Goal: Transaction & Acquisition: Purchase product/service

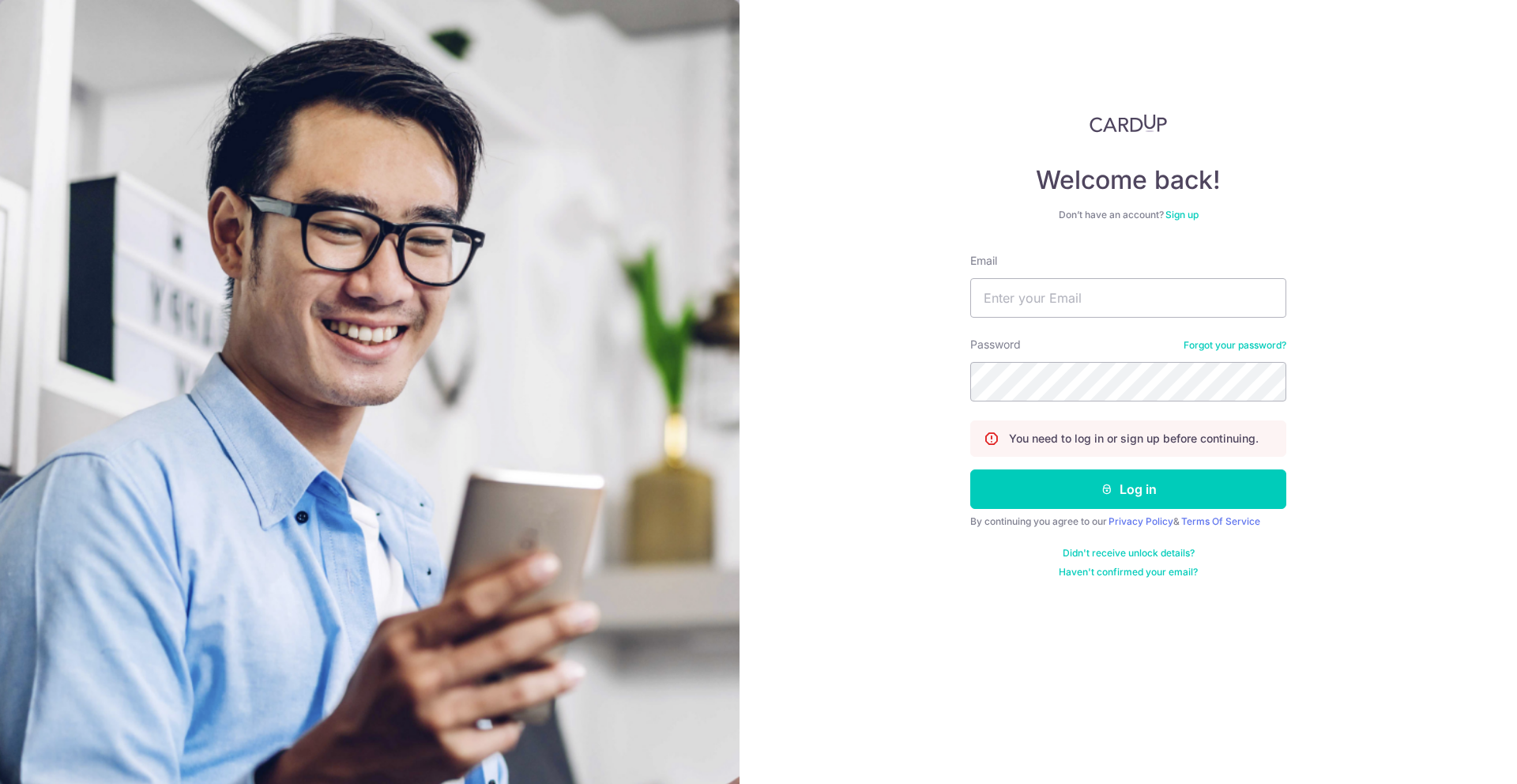
click at [1078, 308] on input "Email" at bounding box center [1129, 298] width 316 height 39
type input "yubin0930@live.com"
click at [971, 469] on button "Log in" at bounding box center [1129, 489] width 316 height 39
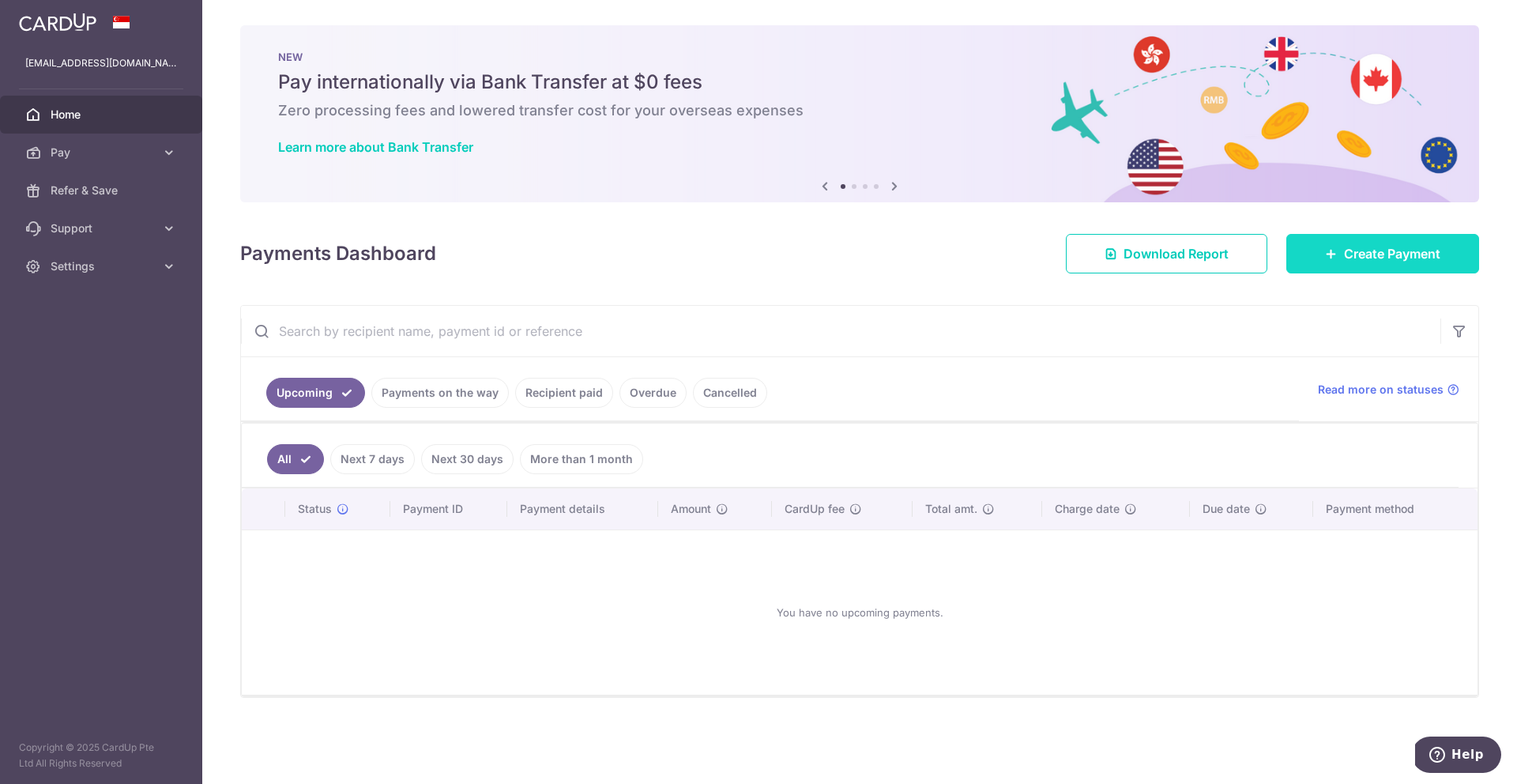
click at [1376, 251] on span "Create Payment" at bounding box center [1391, 253] width 96 height 19
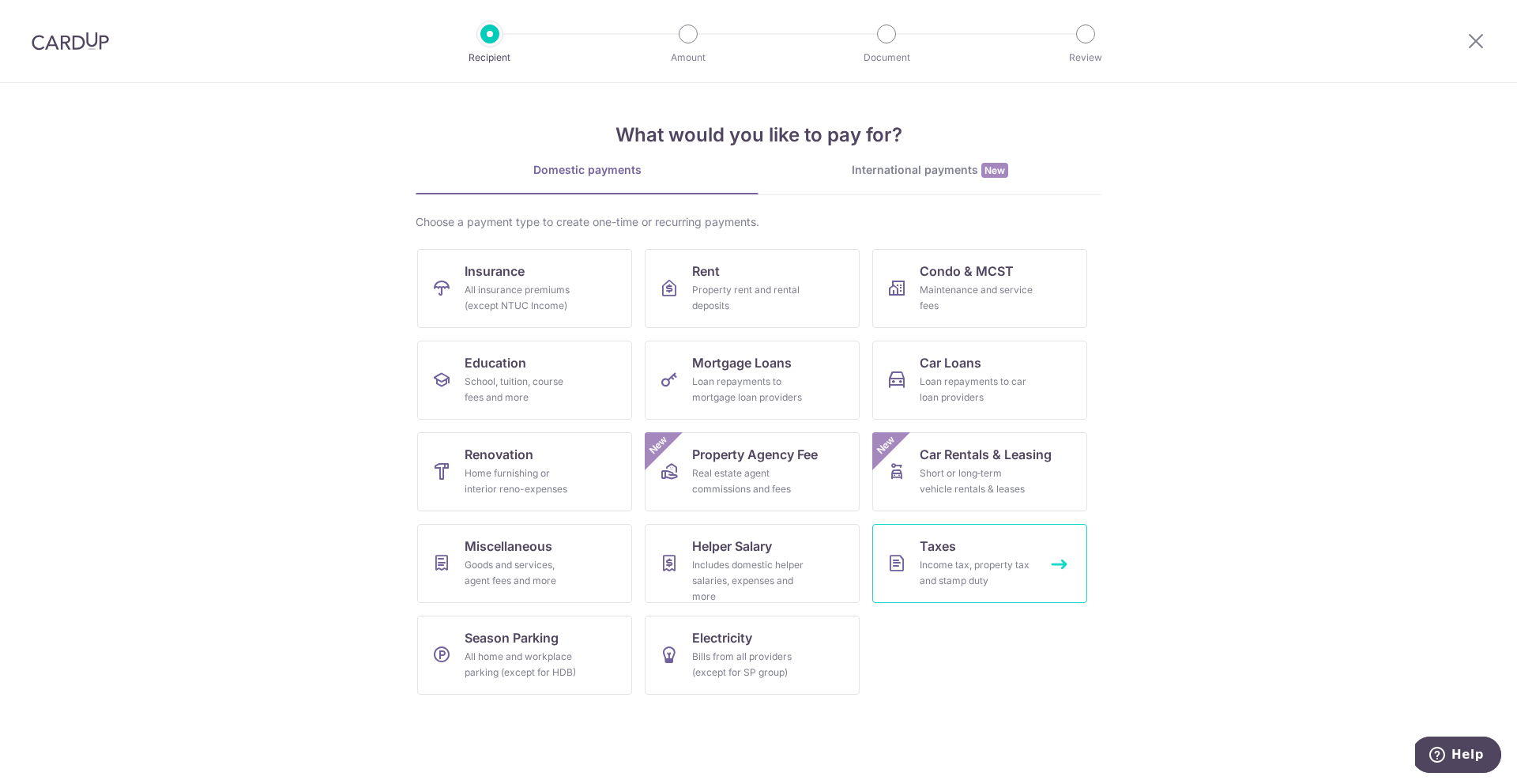
click at [976, 586] on div "Income tax, property tax and stamp duty" at bounding box center [976, 572] width 114 height 31
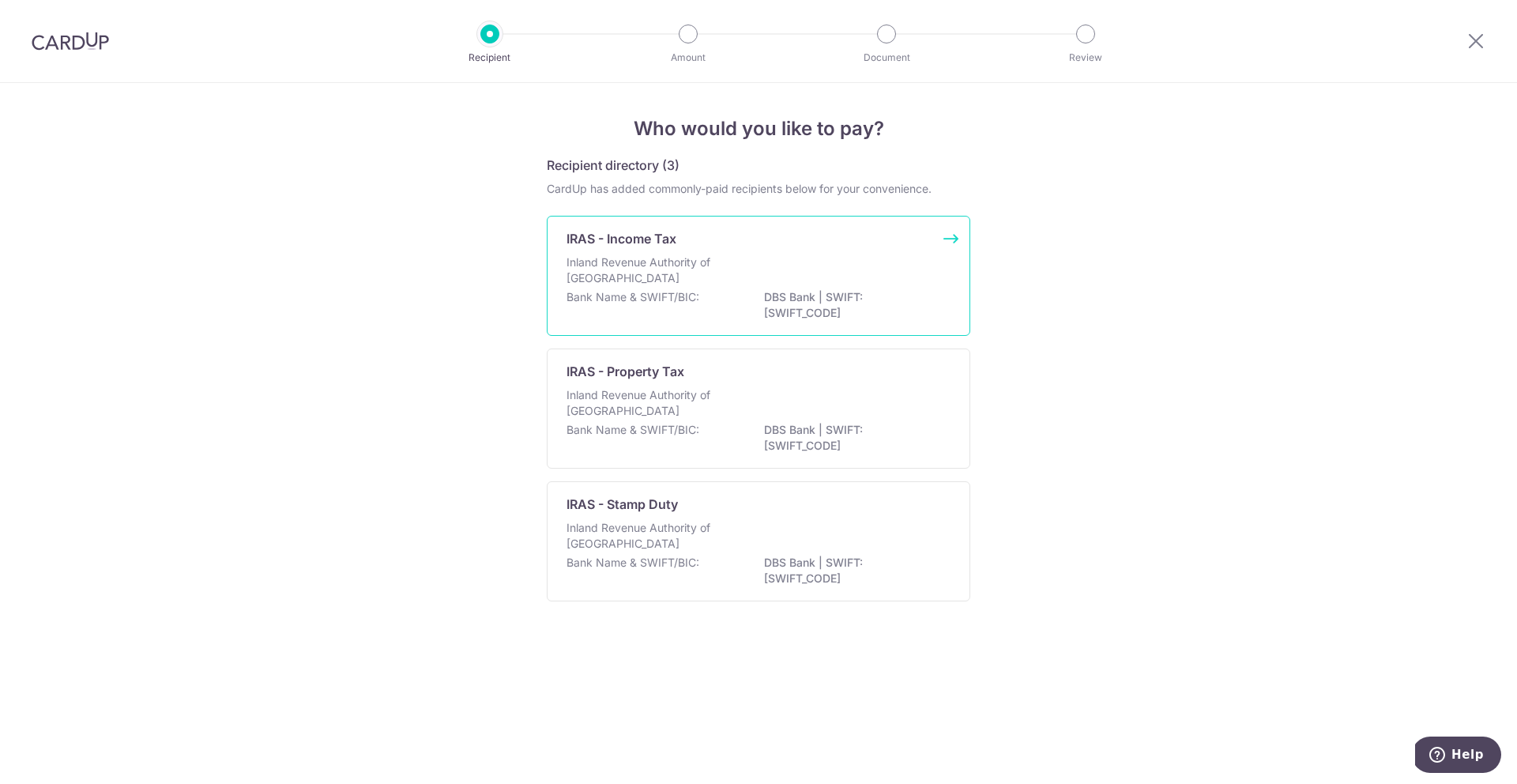
click at [852, 264] on div "Inland Revenue Authority of [GEOGRAPHIC_DATA]" at bounding box center [759, 272] width 384 height 35
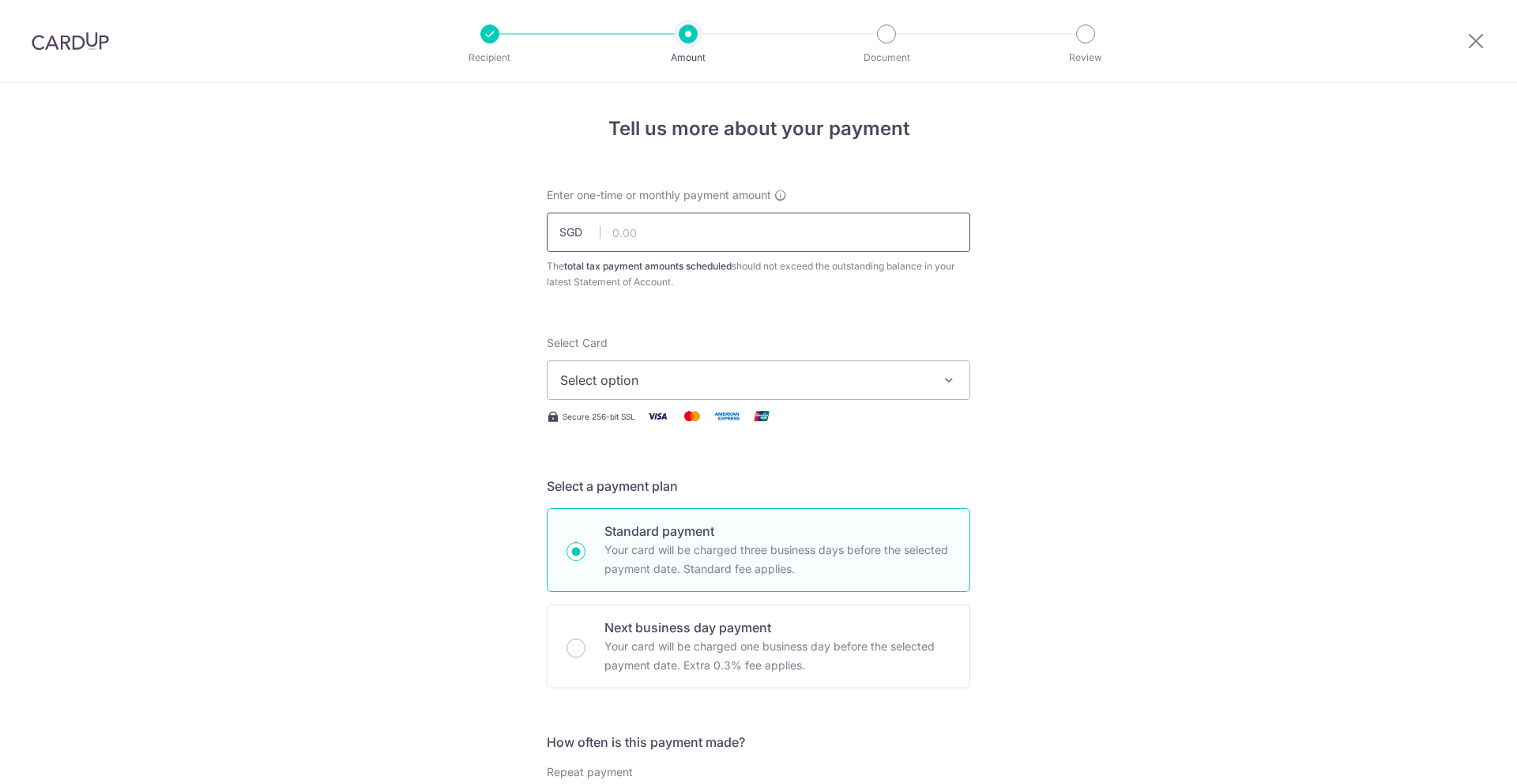
click at [852, 243] on input "text" at bounding box center [759, 232] width 423 height 39
paste input "324.32"
click at [782, 376] on span "Select option" at bounding box center [745, 379] width 368 height 19
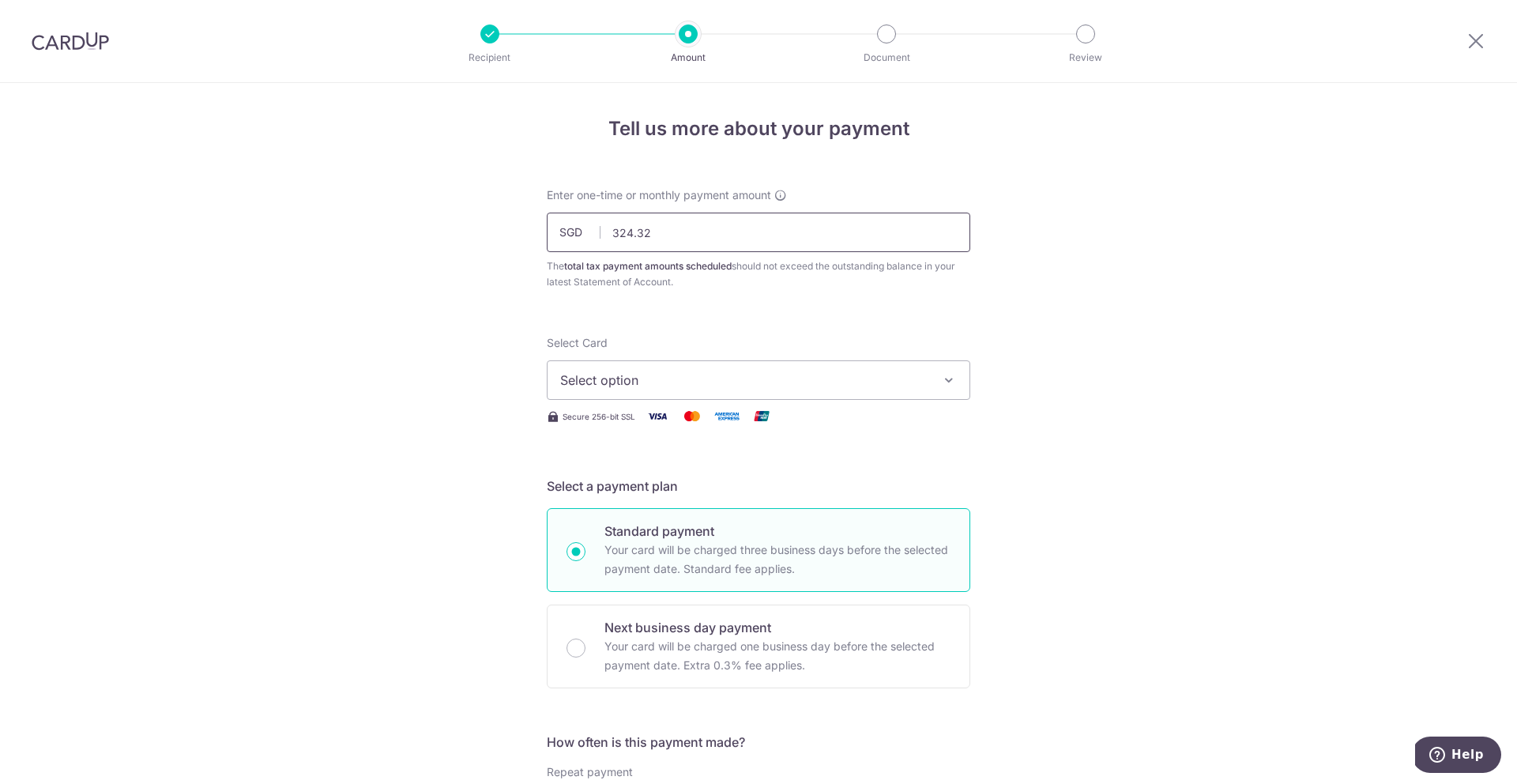
click at [695, 230] on input "324.32" at bounding box center [759, 232] width 423 height 39
click at [726, 384] on span "Select option" at bounding box center [745, 379] width 368 height 19
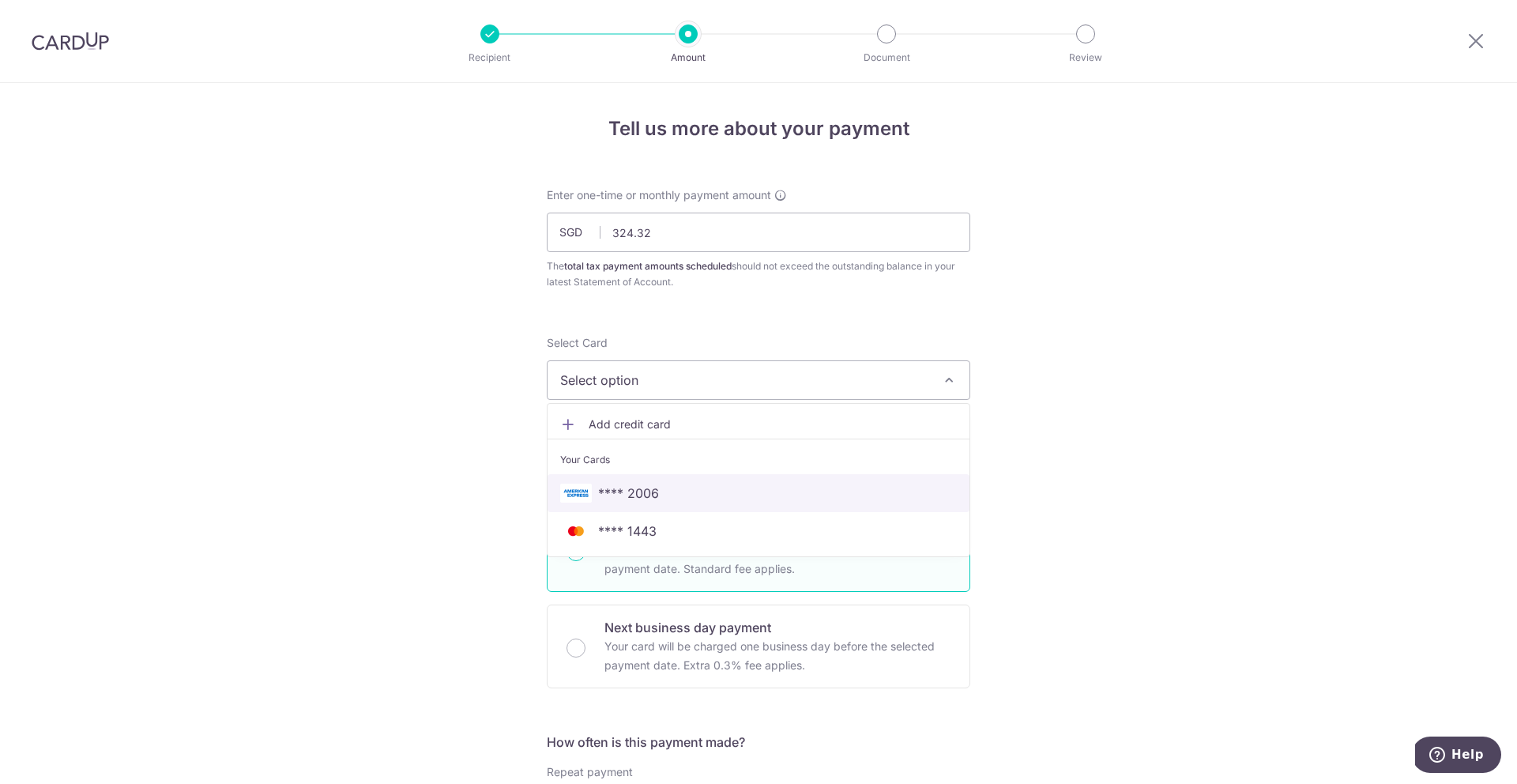
click at [693, 493] on span "**** 2006" at bounding box center [759, 492] width 397 height 19
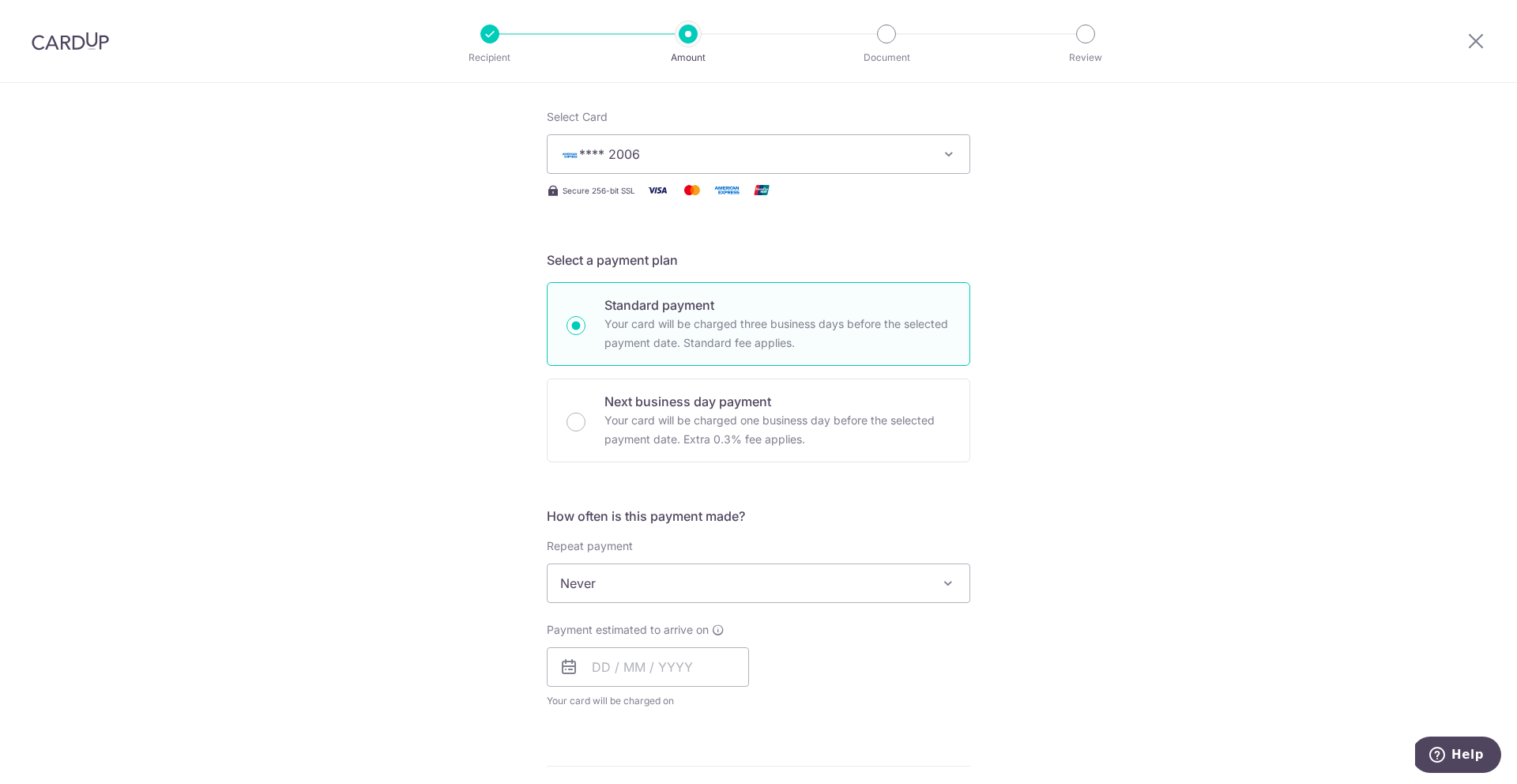
scroll to position [253, 0]
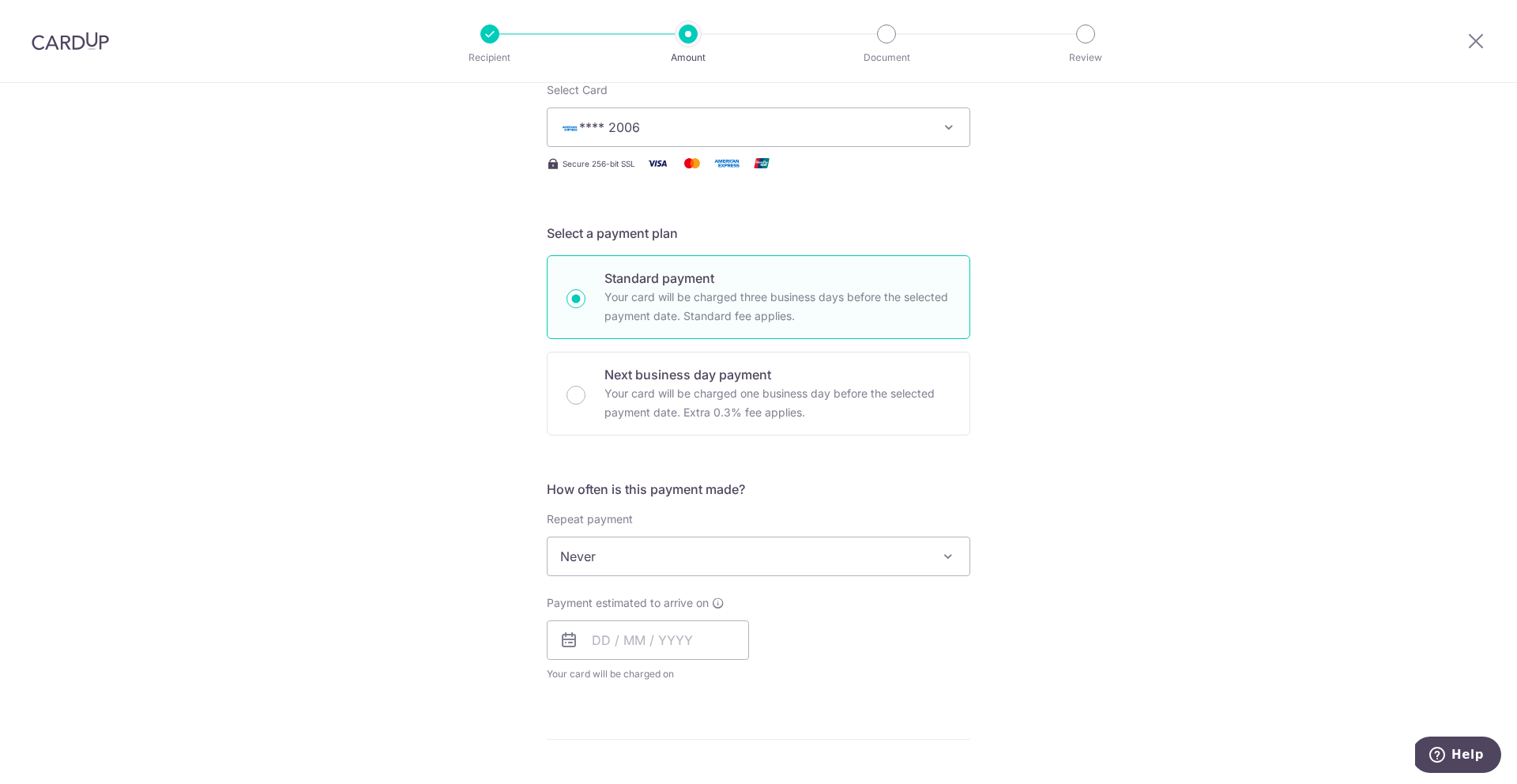
click at [830, 562] on span "Never" at bounding box center [758, 556] width 422 height 38
click at [451, 422] on div "Tell us more about your payment Enter one-time or monthly payment amount SGD 32…" at bounding box center [758, 564] width 1517 height 1468
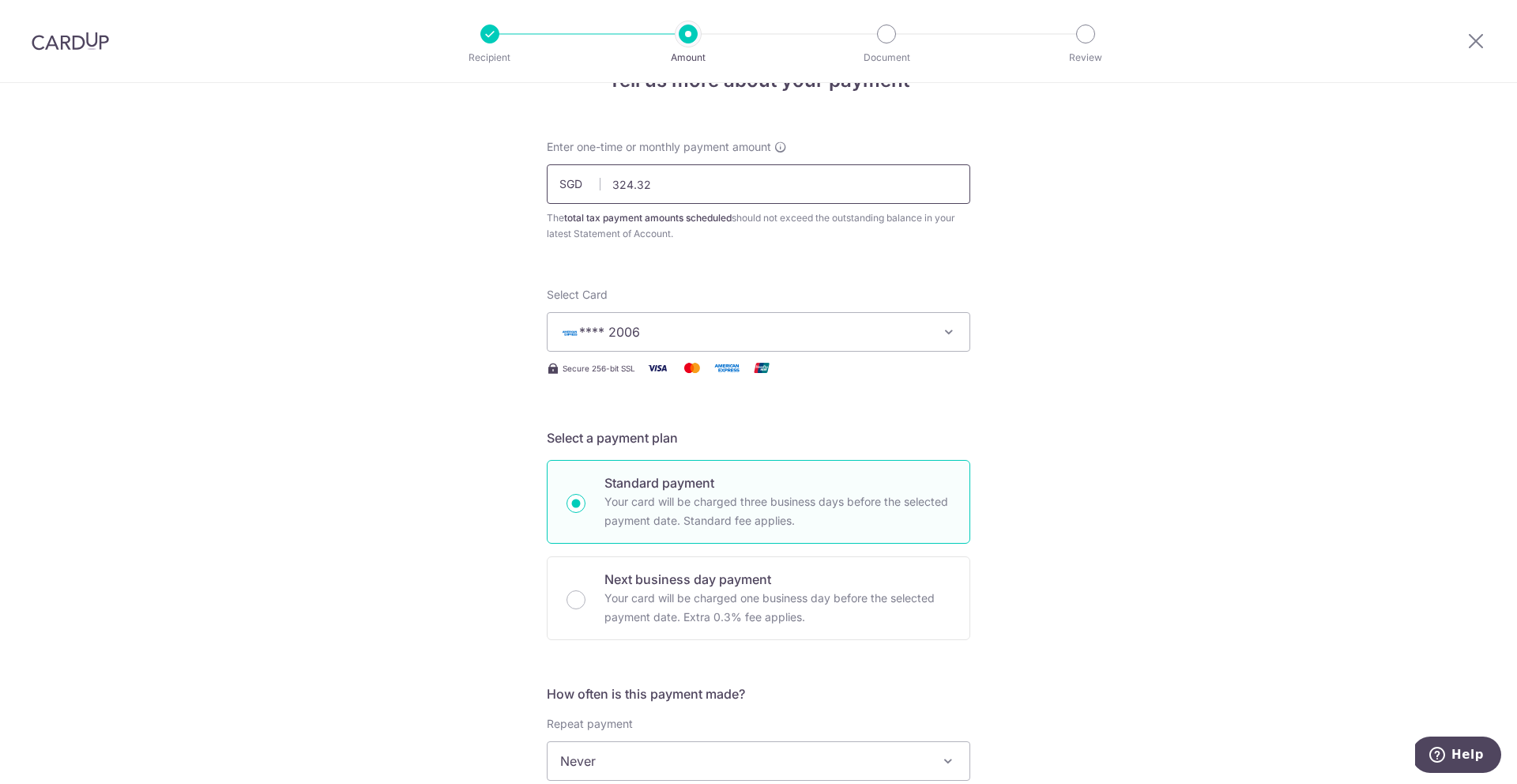
drag, startPoint x: 695, startPoint y: 184, endPoint x: 454, endPoint y: 179, distance: 241.1
click at [458, 183] on div "Tell us more about your payment Enter one-time or monthly payment amount SGD 32…" at bounding box center [758, 769] width 1517 height 1468
click at [457, 248] on div "Tell us more about your payment Enter one-time or monthly payment amount SGD 50…" at bounding box center [758, 769] width 1517 height 1468
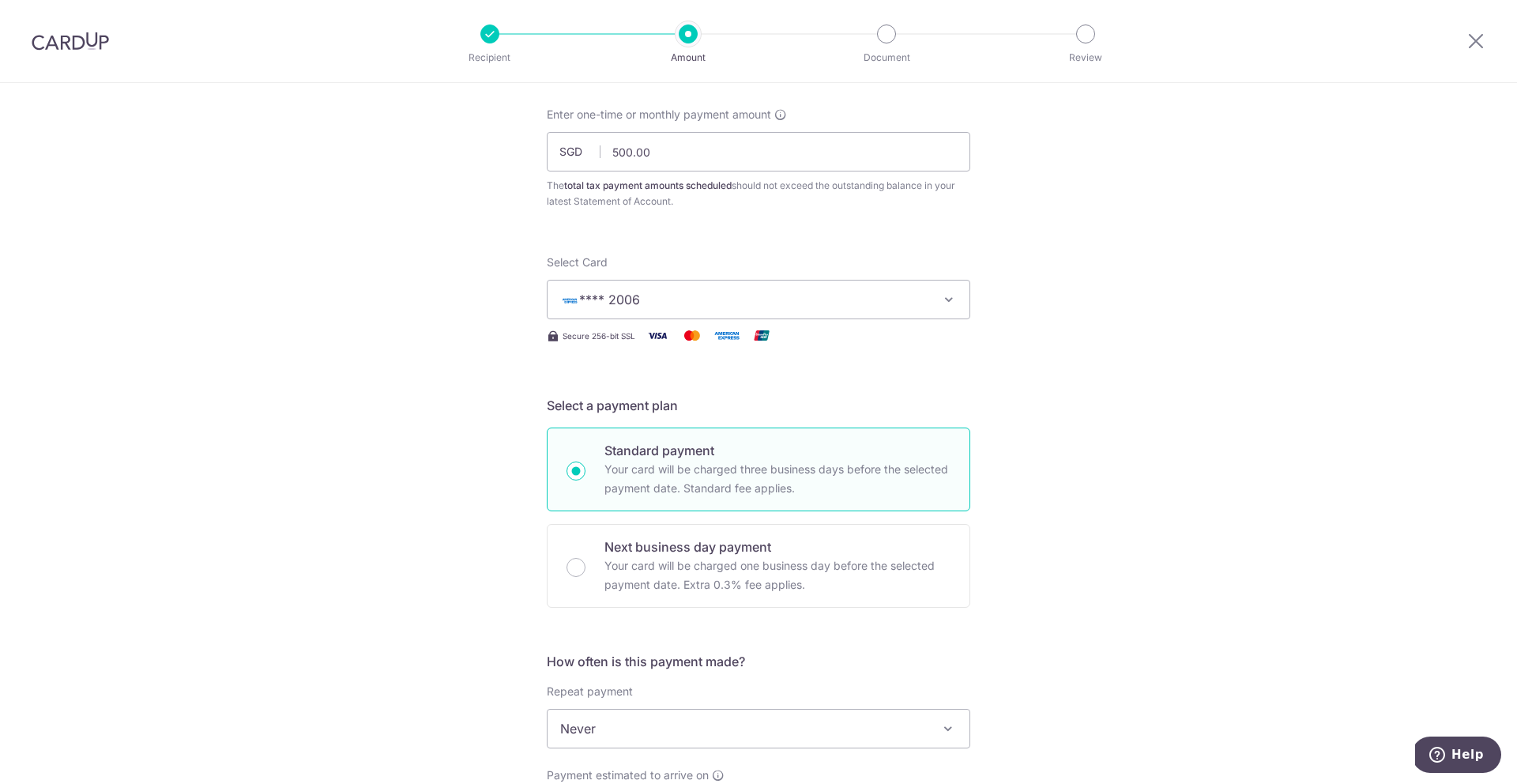
scroll to position [0, 0]
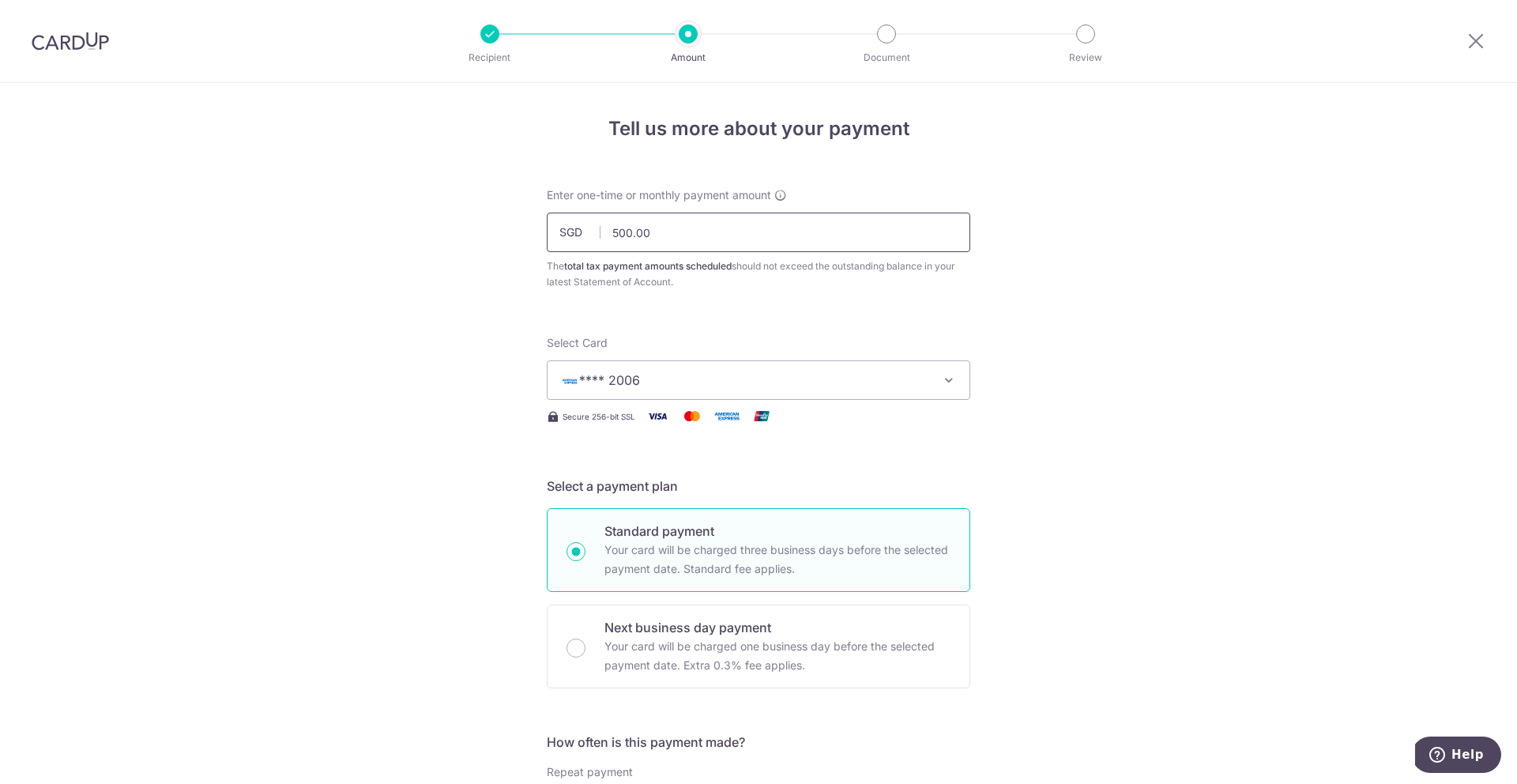
click at [691, 246] on input "500.00" at bounding box center [759, 232] width 423 height 39
type input "545.00"
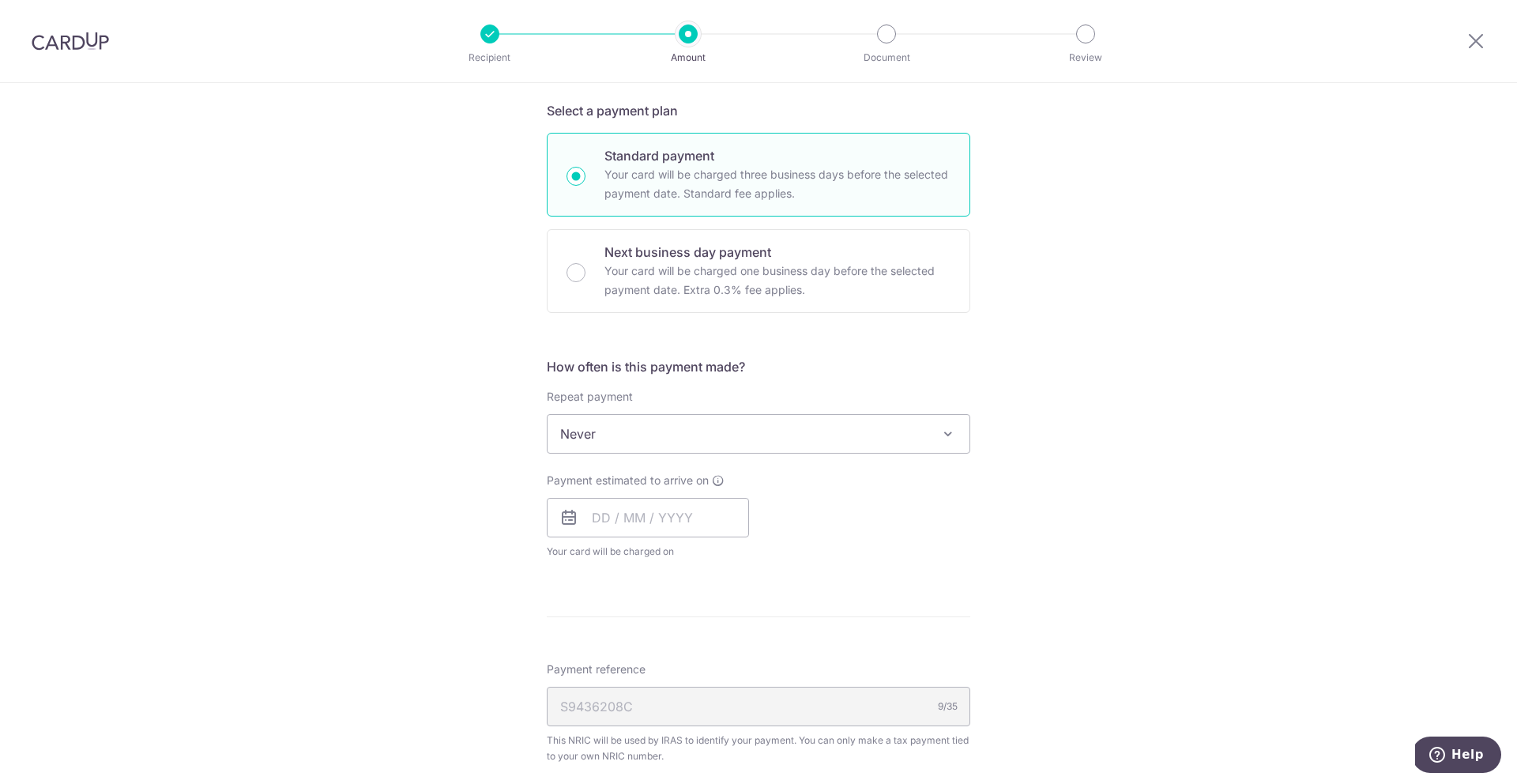
click at [763, 440] on span "Never" at bounding box center [758, 433] width 422 height 38
click at [622, 513] on input "text" at bounding box center [648, 518] width 202 height 39
click at [706, 662] on link "11" at bounding box center [705, 661] width 25 height 25
type input "[DATE]"
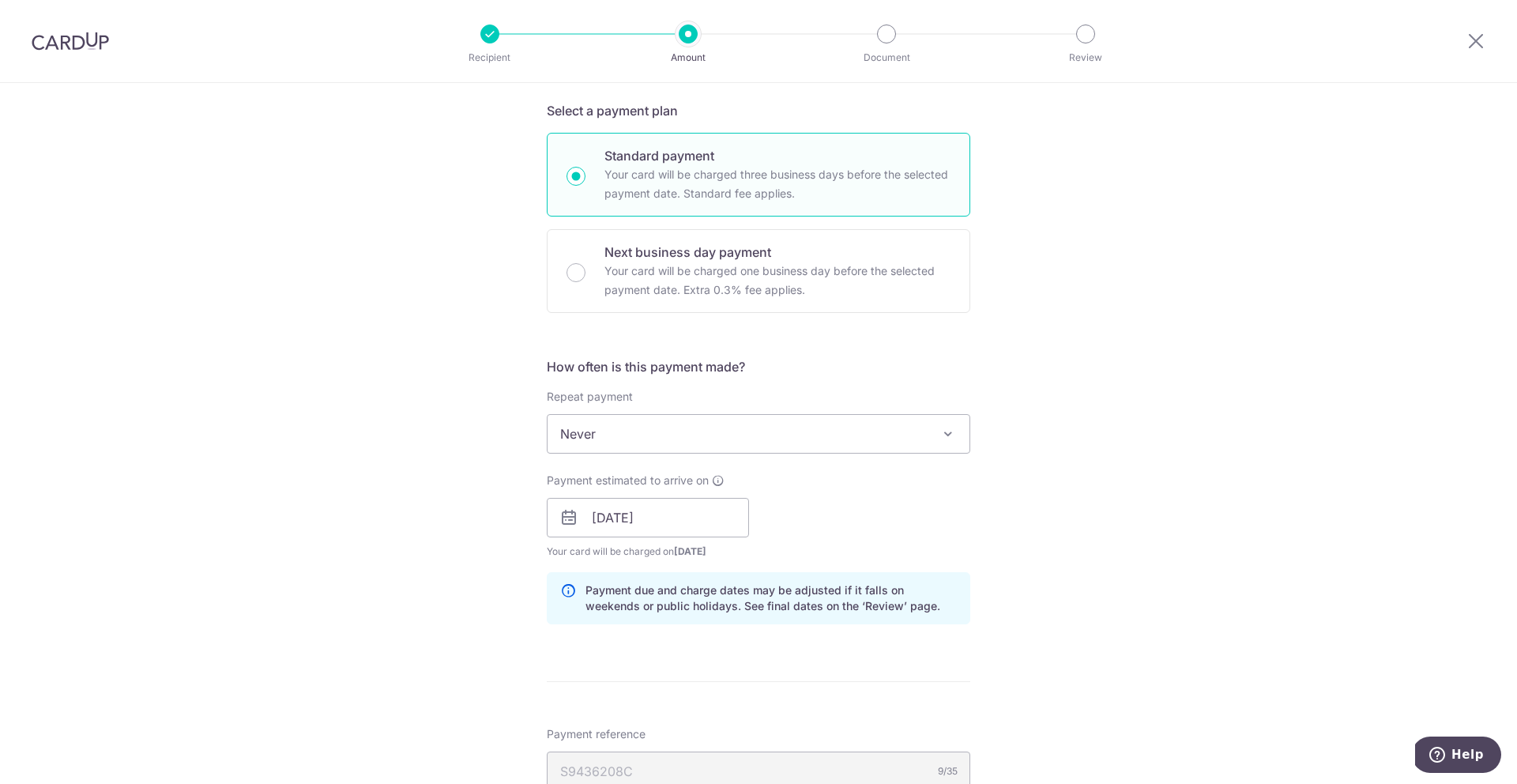
click at [900, 586] on p "Payment due and charge dates may be adjusted if it falls on weekends or public …" at bounding box center [772, 597] width 371 height 31
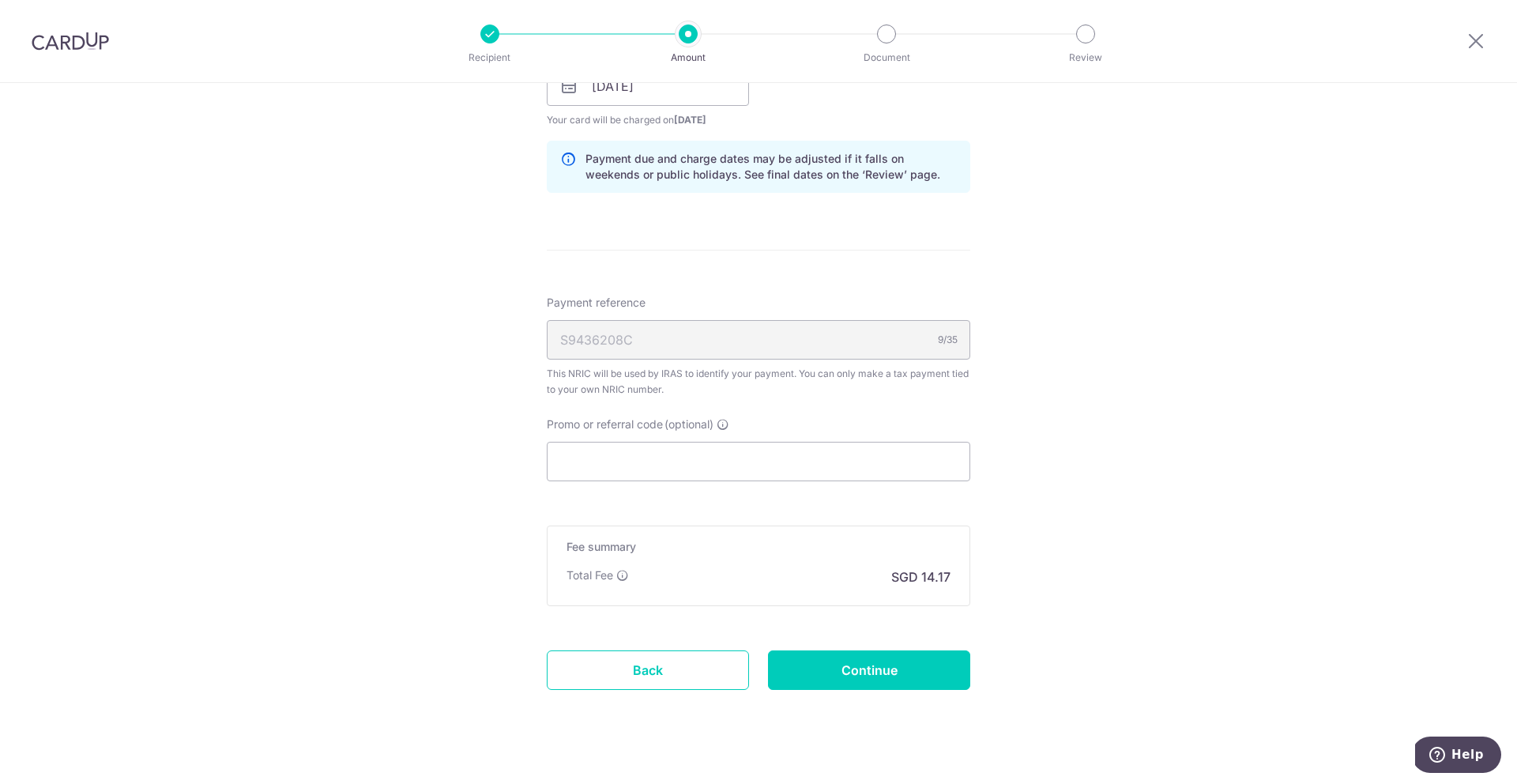
scroll to position [825, 0]
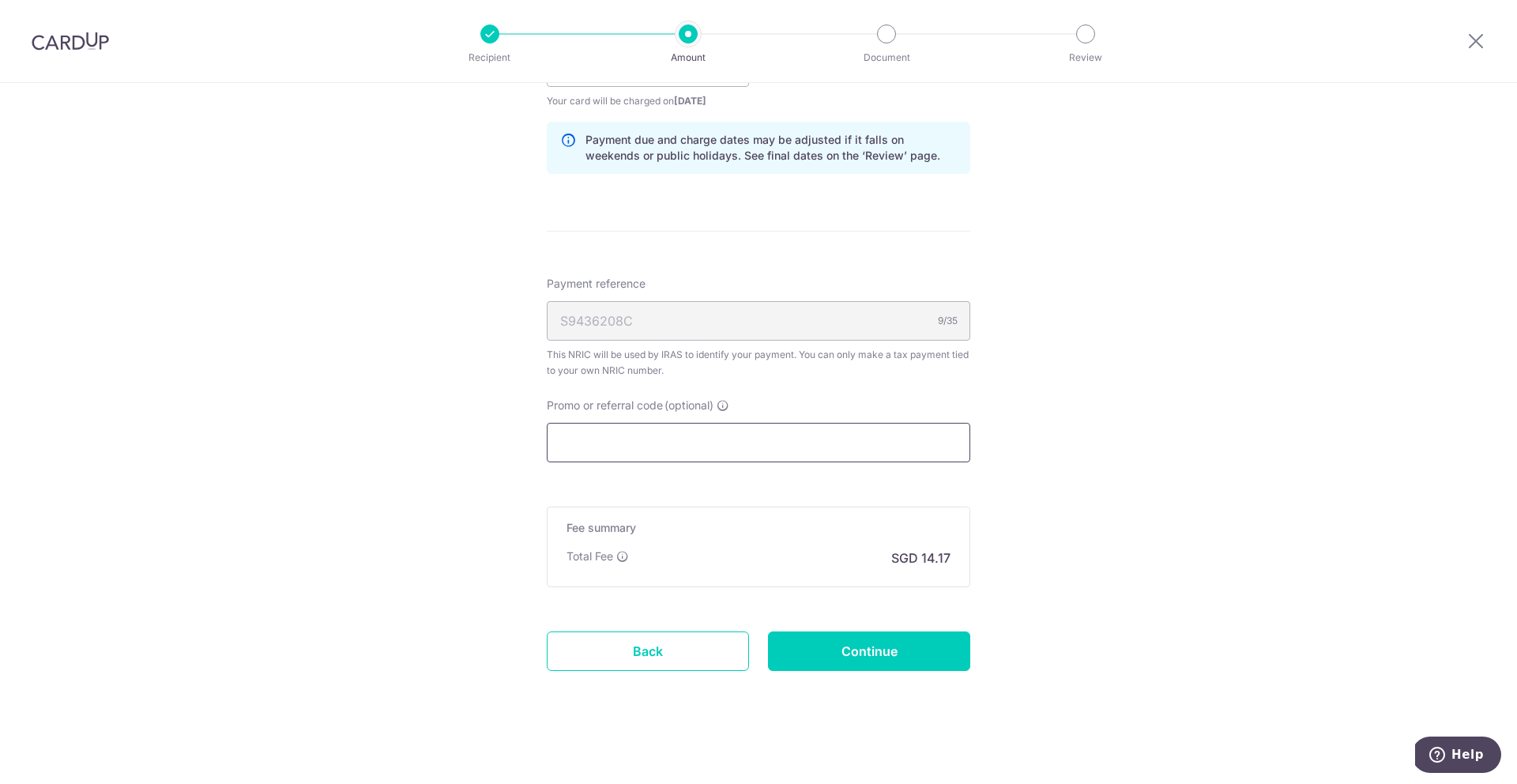
click at [754, 448] on input "Promo or referral code (optional)" at bounding box center [759, 442] width 423 height 39
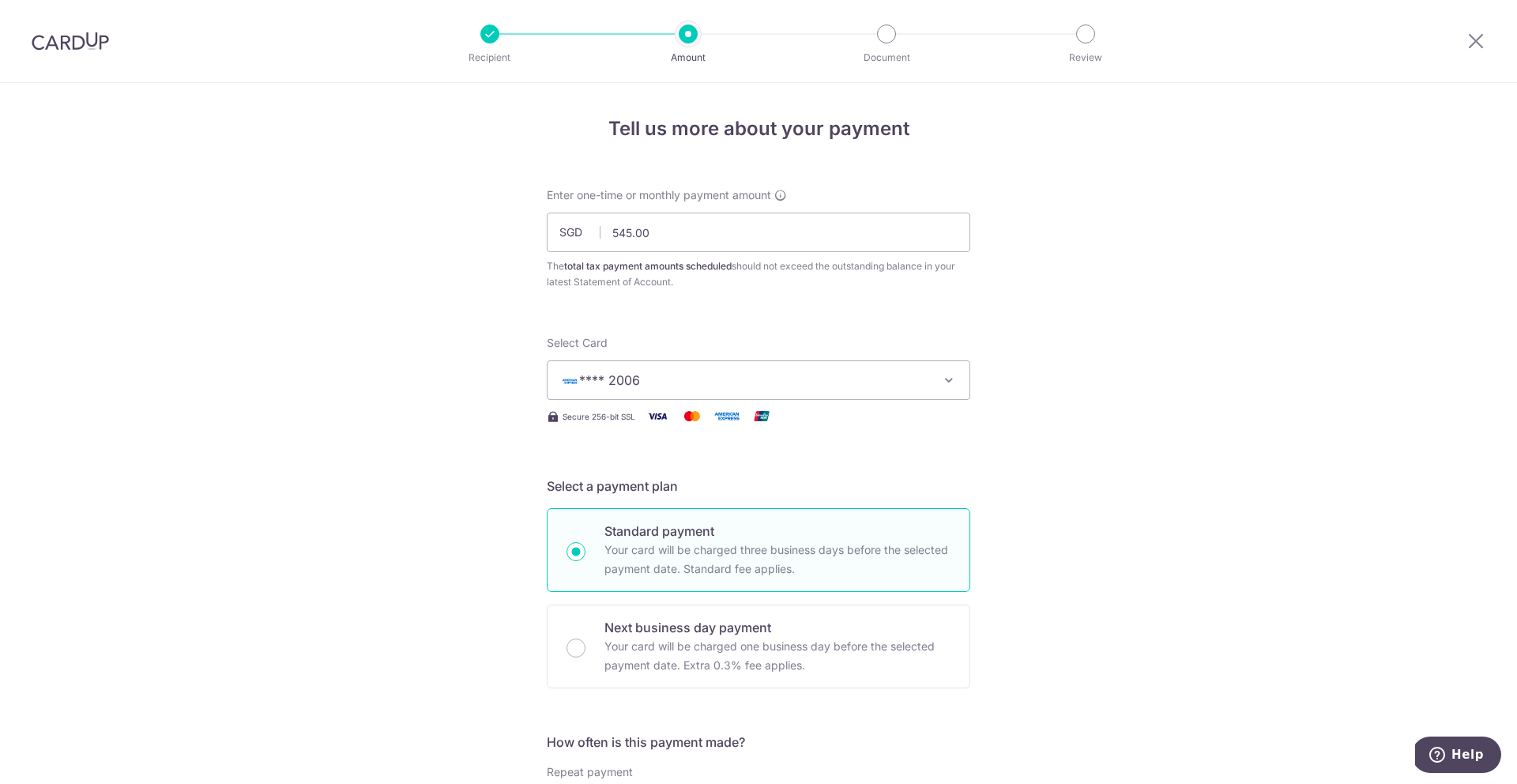
scroll to position [832, 0]
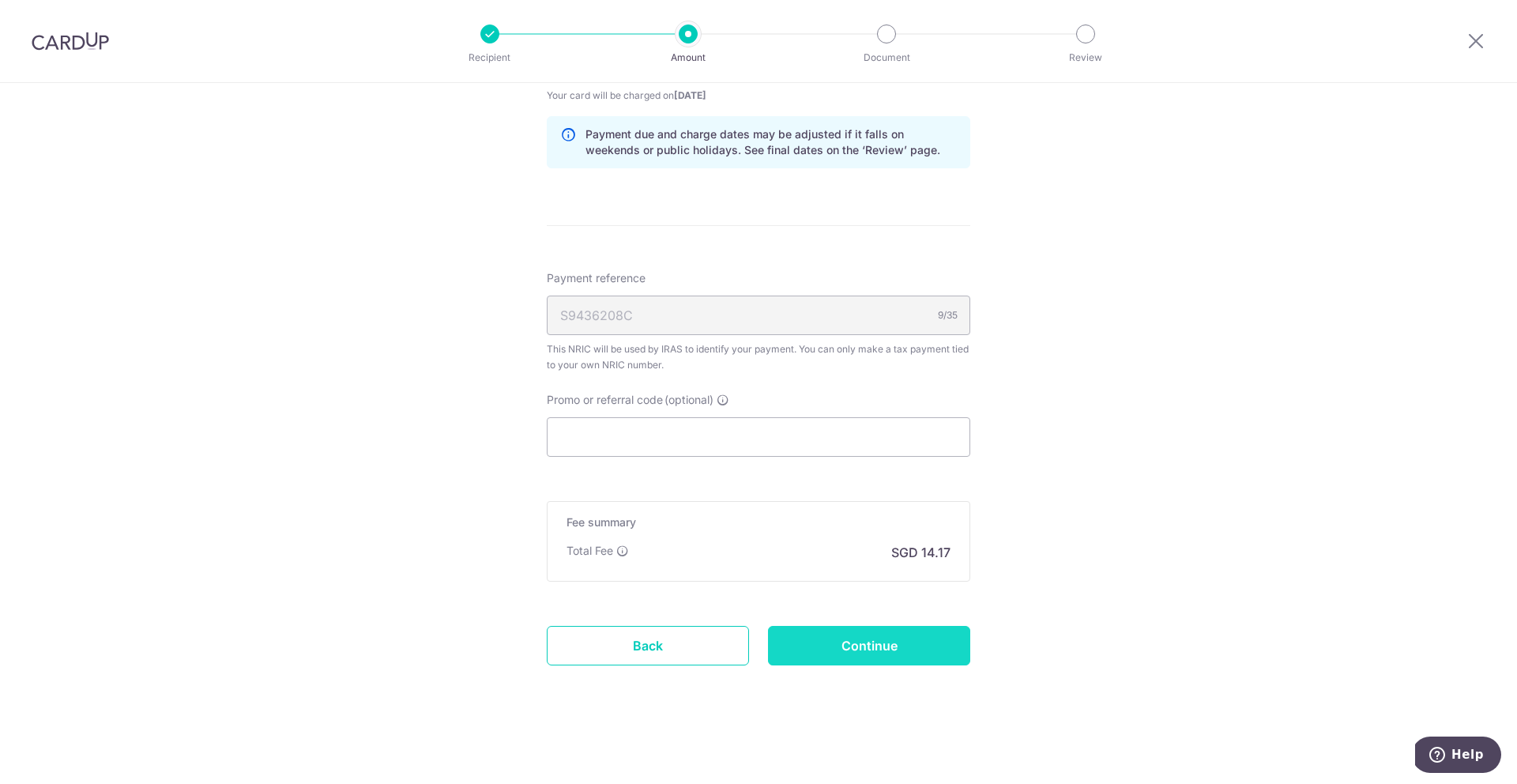
click at [848, 652] on input "Continue" at bounding box center [868, 646] width 202 height 39
type input "Create Schedule"
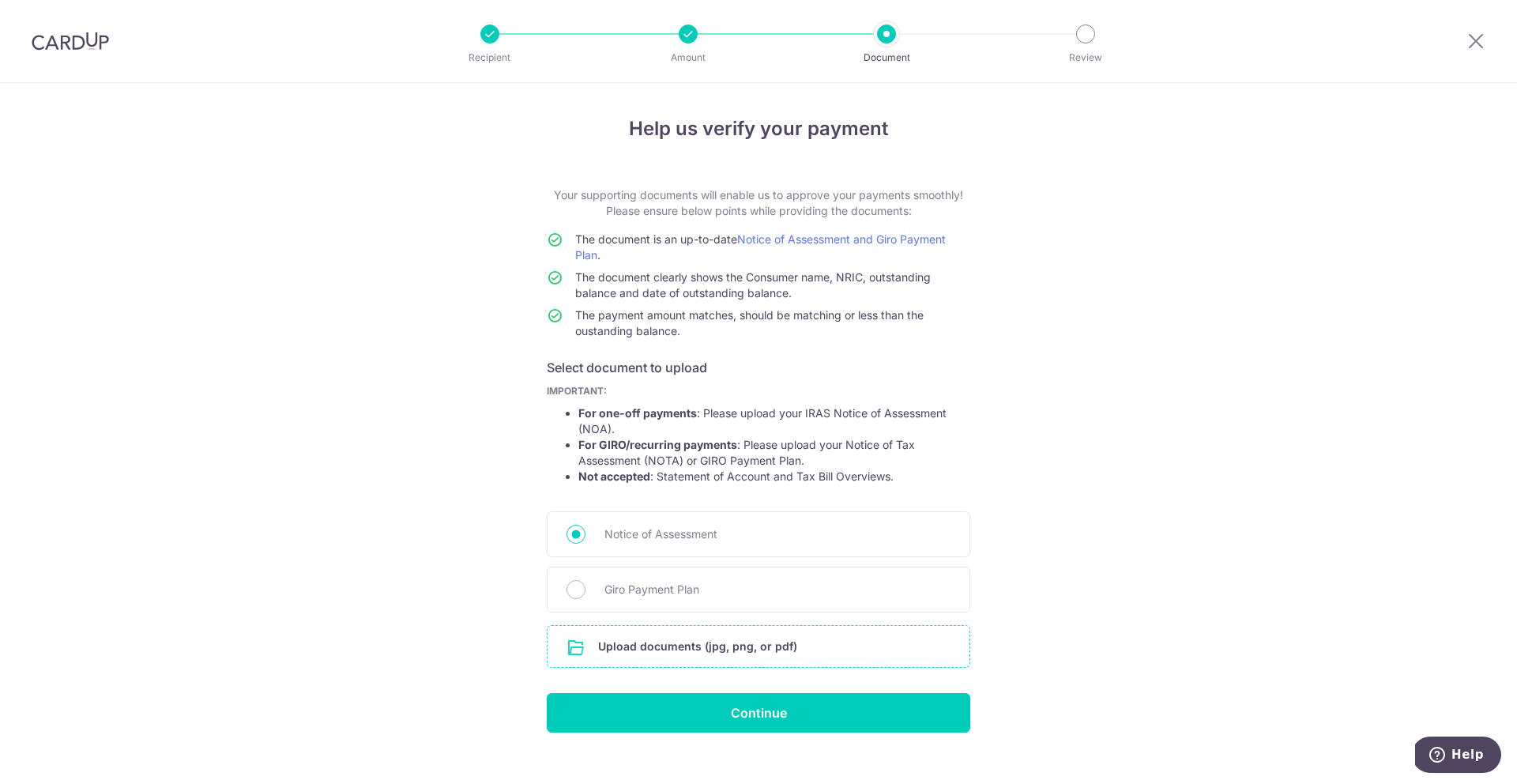
click at [763, 658] on input "file" at bounding box center [758, 647] width 422 height 41
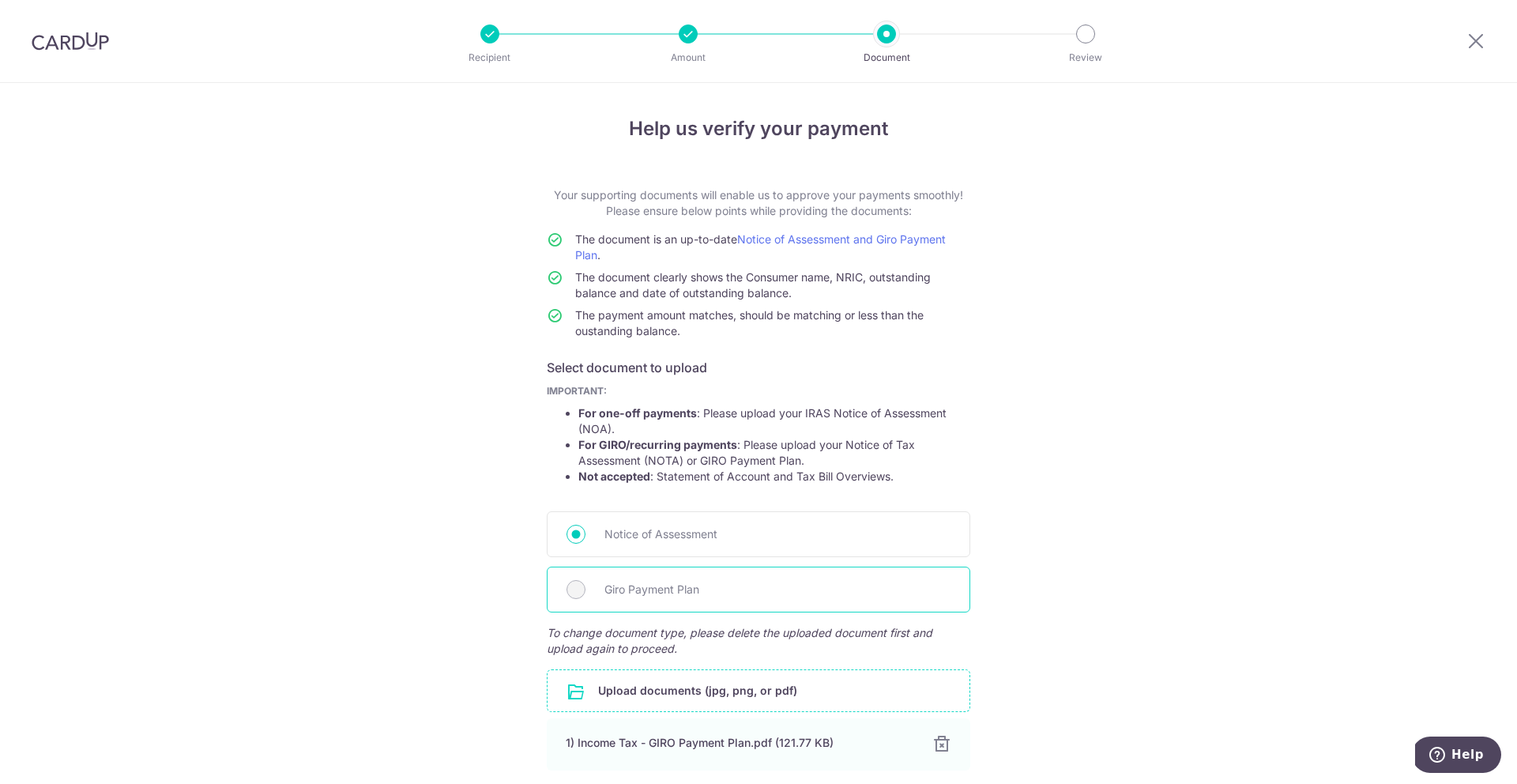
click at [786, 594] on span "Giro Payment Plan" at bounding box center [778, 589] width 346 height 19
click at [584, 598] on div "Giro Payment Plan" at bounding box center [759, 589] width 423 height 46
click at [556, 588] on div "Giro Payment Plan" at bounding box center [759, 589] width 423 height 46
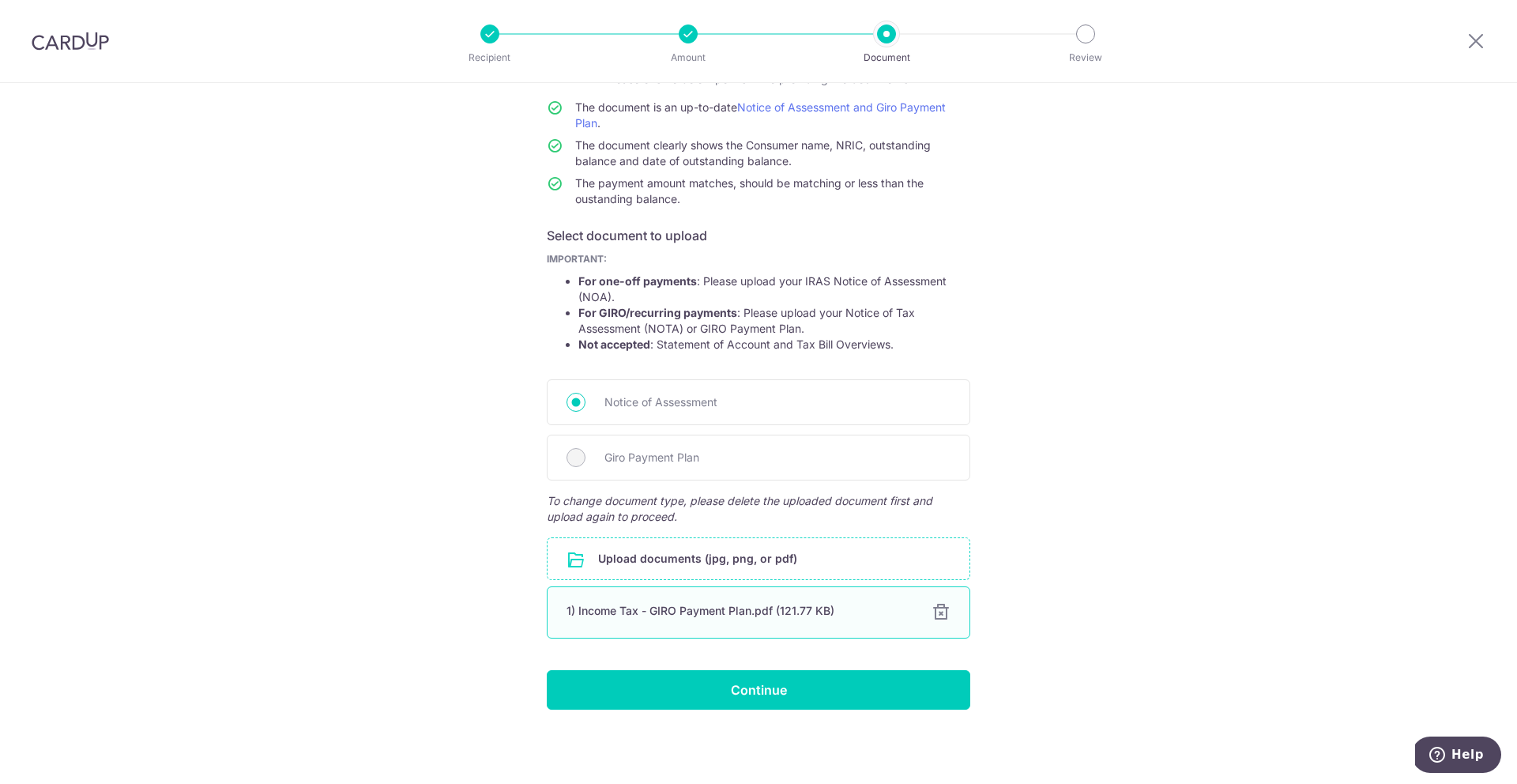
click at [945, 614] on div at bounding box center [941, 612] width 19 height 19
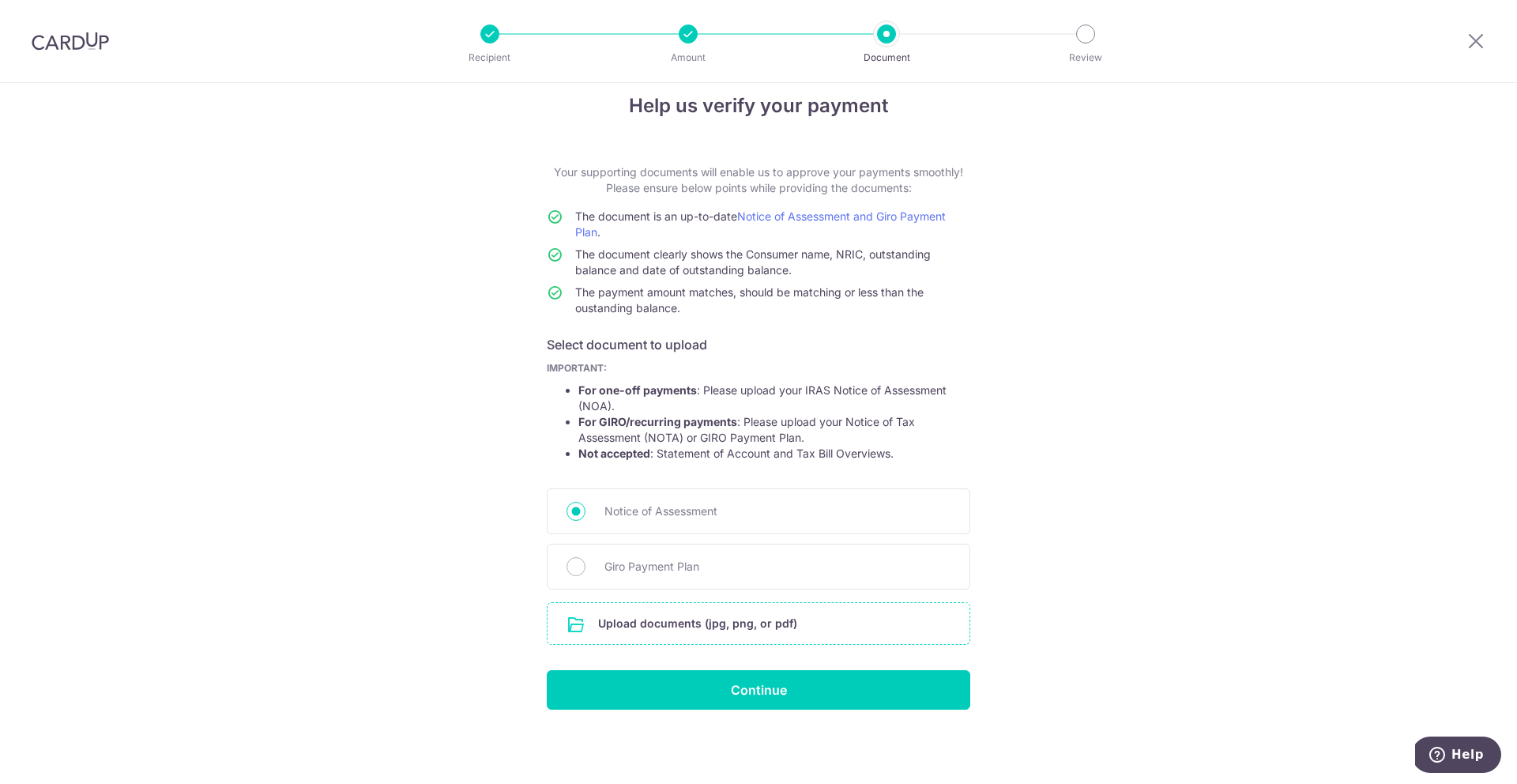
click at [709, 634] on input "file" at bounding box center [758, 623] width 422 height 41
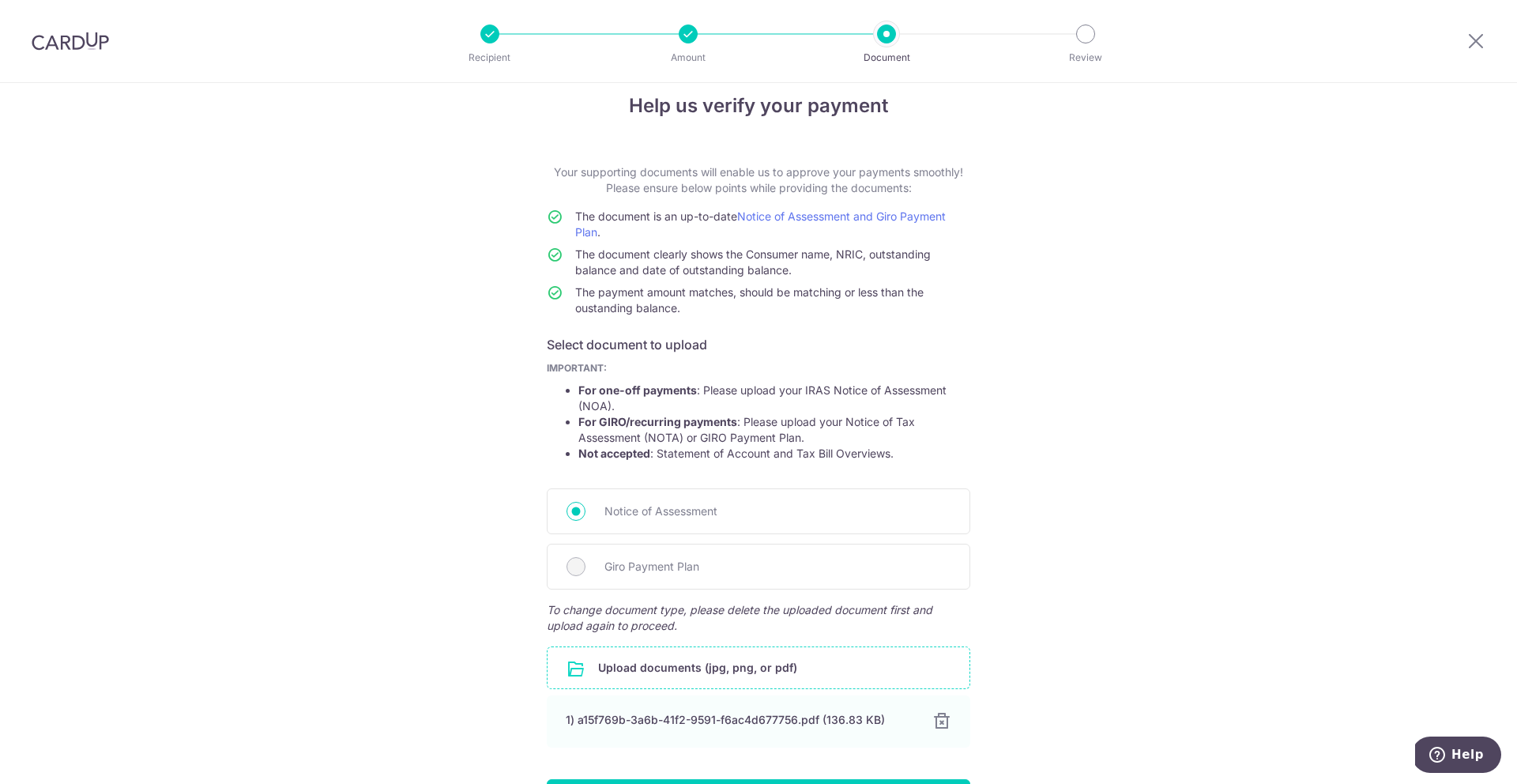
scroll to position [132, 0]
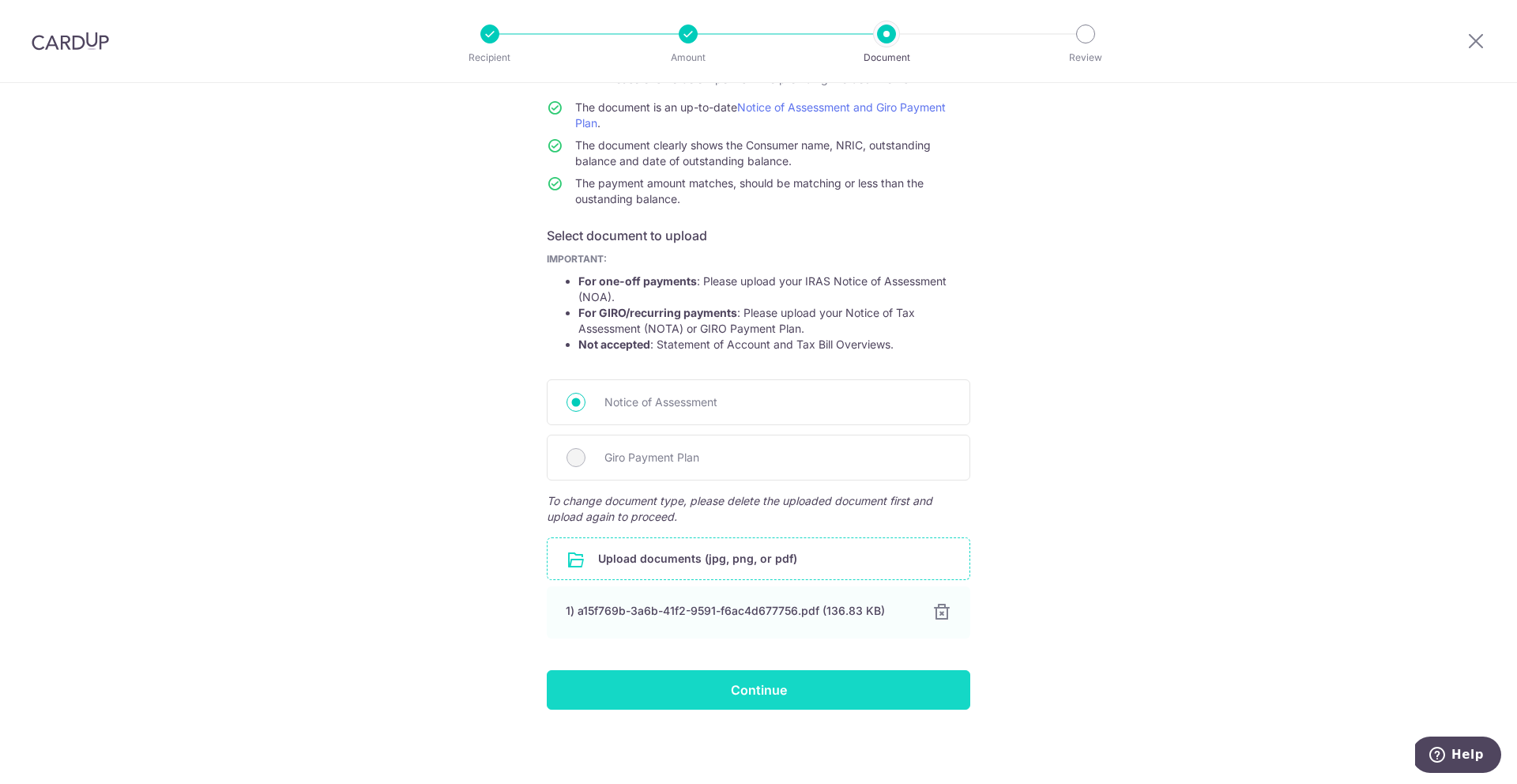
click at [768, 700] on input "Continue" at bounding box center [759, 690] width 423 height 39
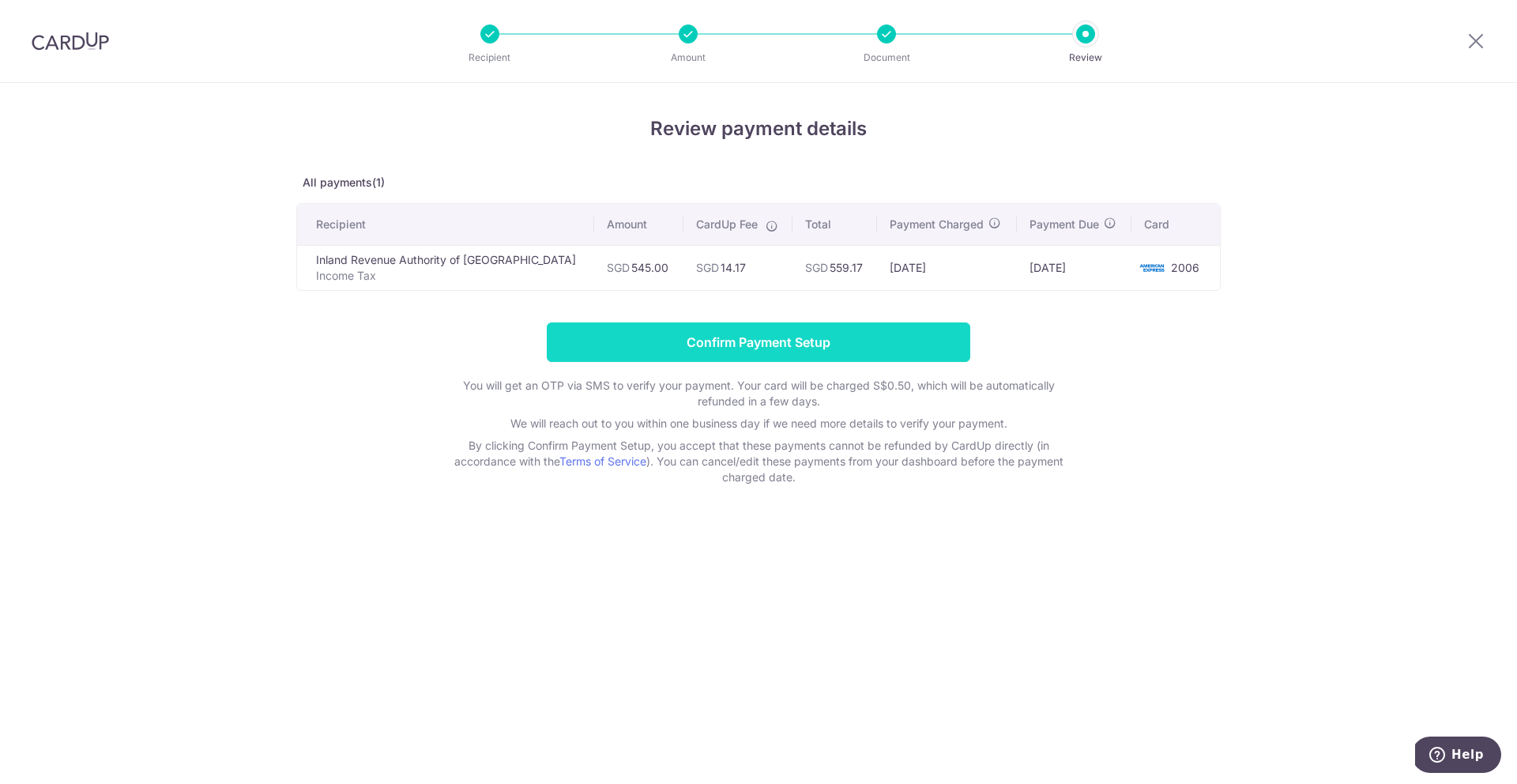
click at [721, 337] on input "Confirm Payment Setup" at bounding box center [759, 342] width 423 height 39
